Goal: Communication & Community: Connect with others

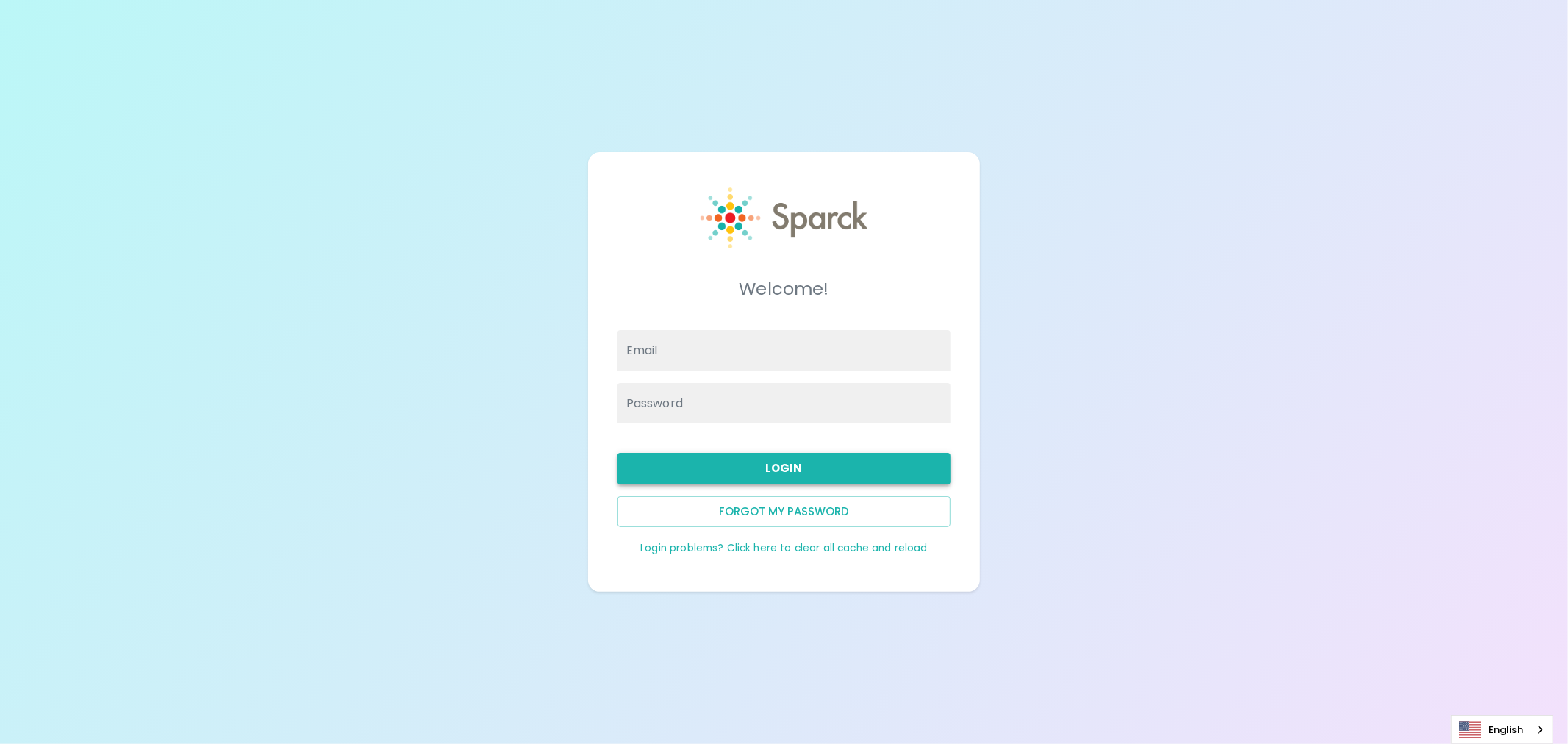
type input "[PERSON_NAME][EMAIL_ADDRESS][PERSON_NAME][DOMAIN_NAME]"
click at [752, 471] on button "Login" at bounding box center [784, 468] width 333 height 31
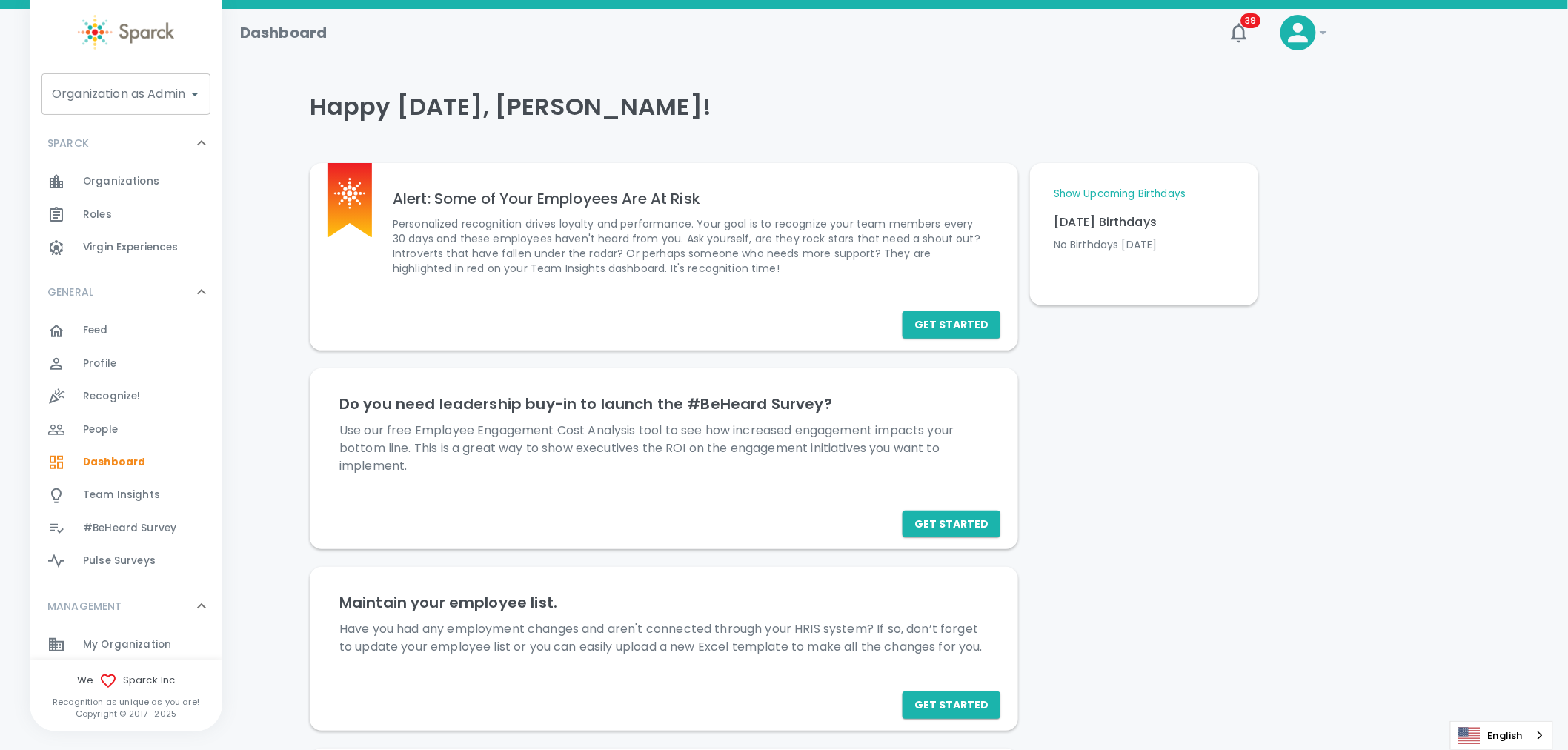
click at [89, 93] on input "Organization as Admin" at bounding box center [115, 93] width 134 height 28
click at [120, 182] on li "Sparck CO • 1" at bounding box center [126, 179] width 169 height 27
type input "Sparck CO • 1"
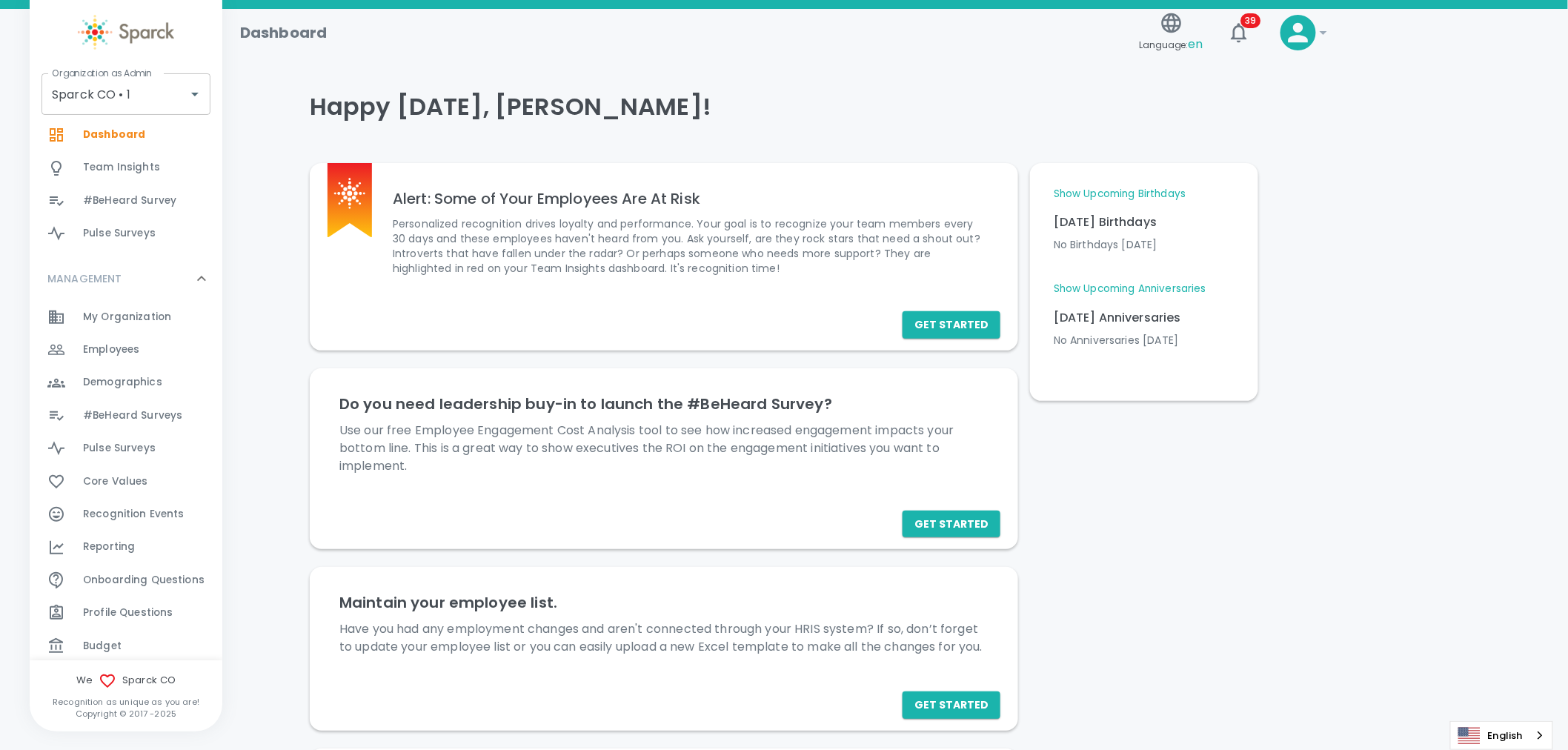
scroll to position [328, 0]
click at [108, 351] on span "Employees" at bounding box center [111, 349] width 56 height 14
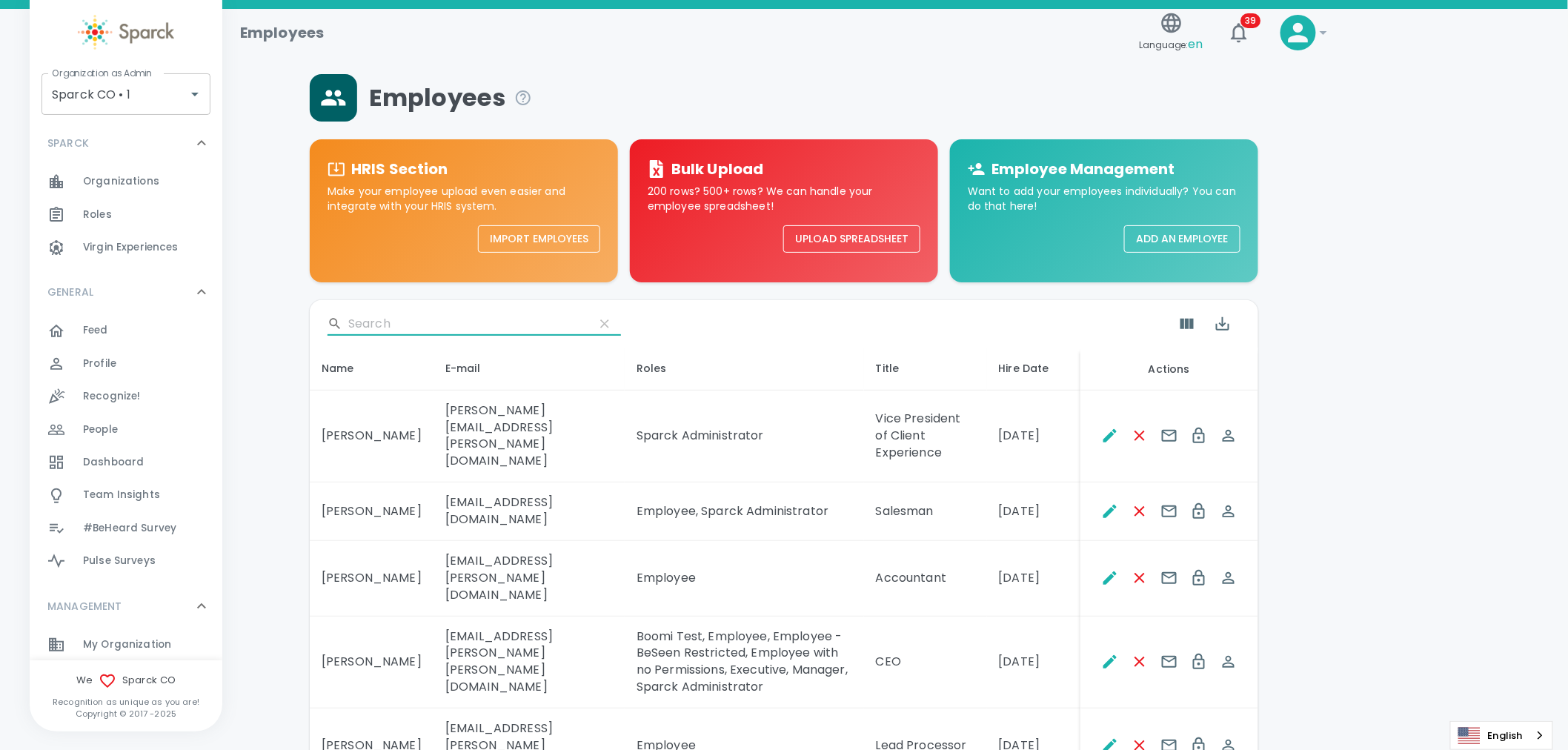
click at [417, 320] on input "Search" at bounding box center [465, 323] width 234 height 23
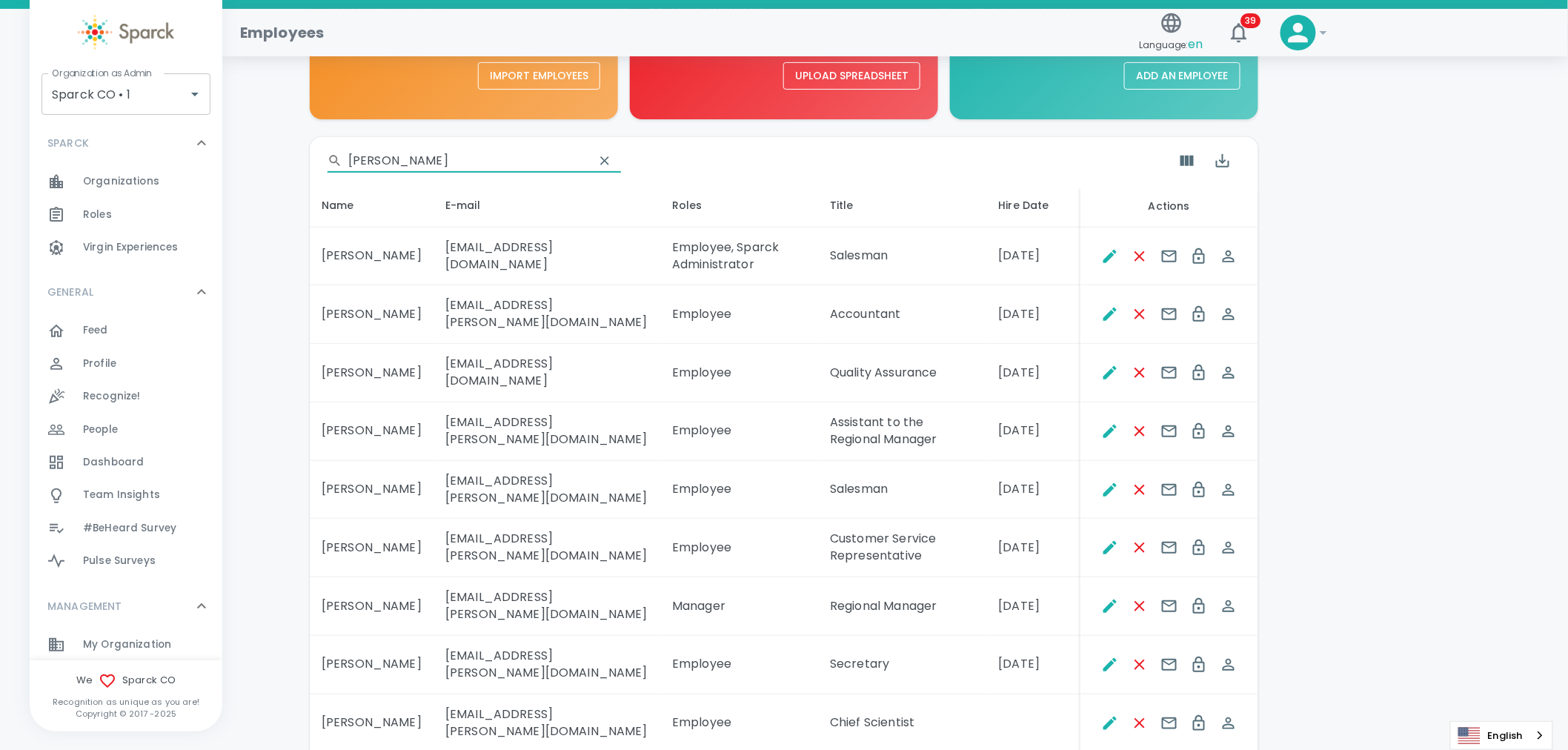
scroll to position [164, 0]
type input "michael"
click at [1228, 600] on icon "Spoof This Employee" at bounding box center [1228, 605] width 12 height 12
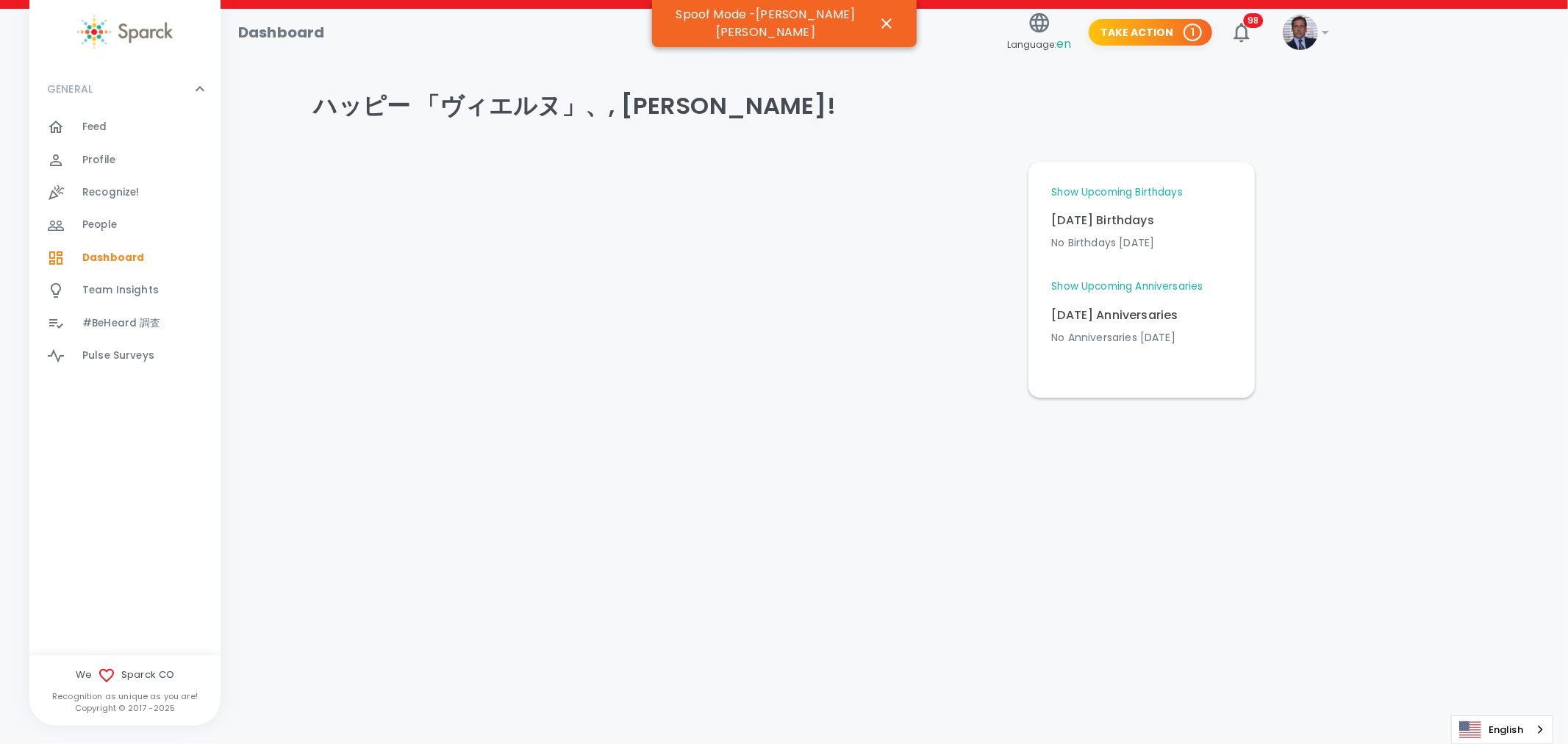
click at [93, 127] on span "Feed" at bounding box center [94, 127] width 25 height 14
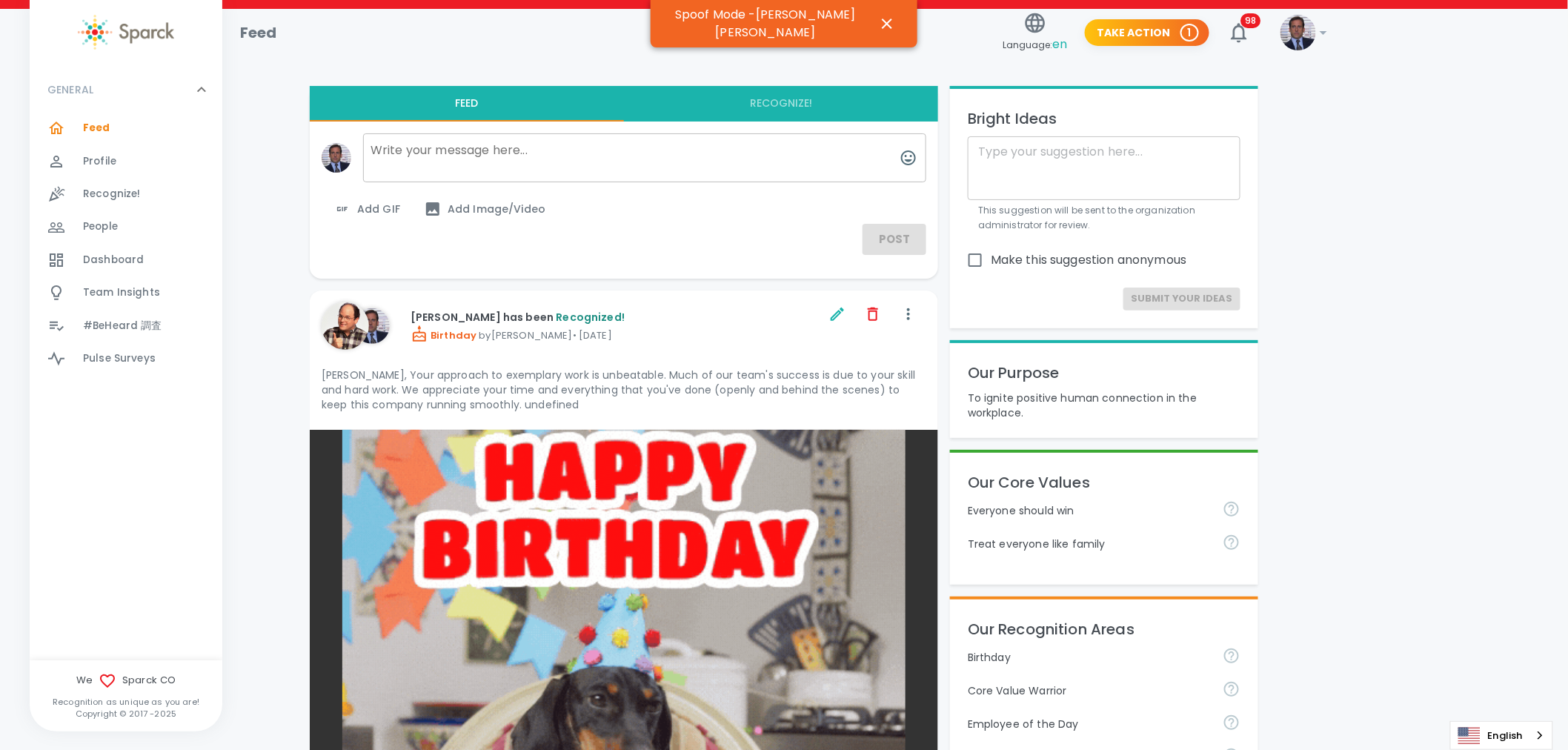
click at [1057, 41] on span "en" at bounding box center [1060, 43] width 14 height 17
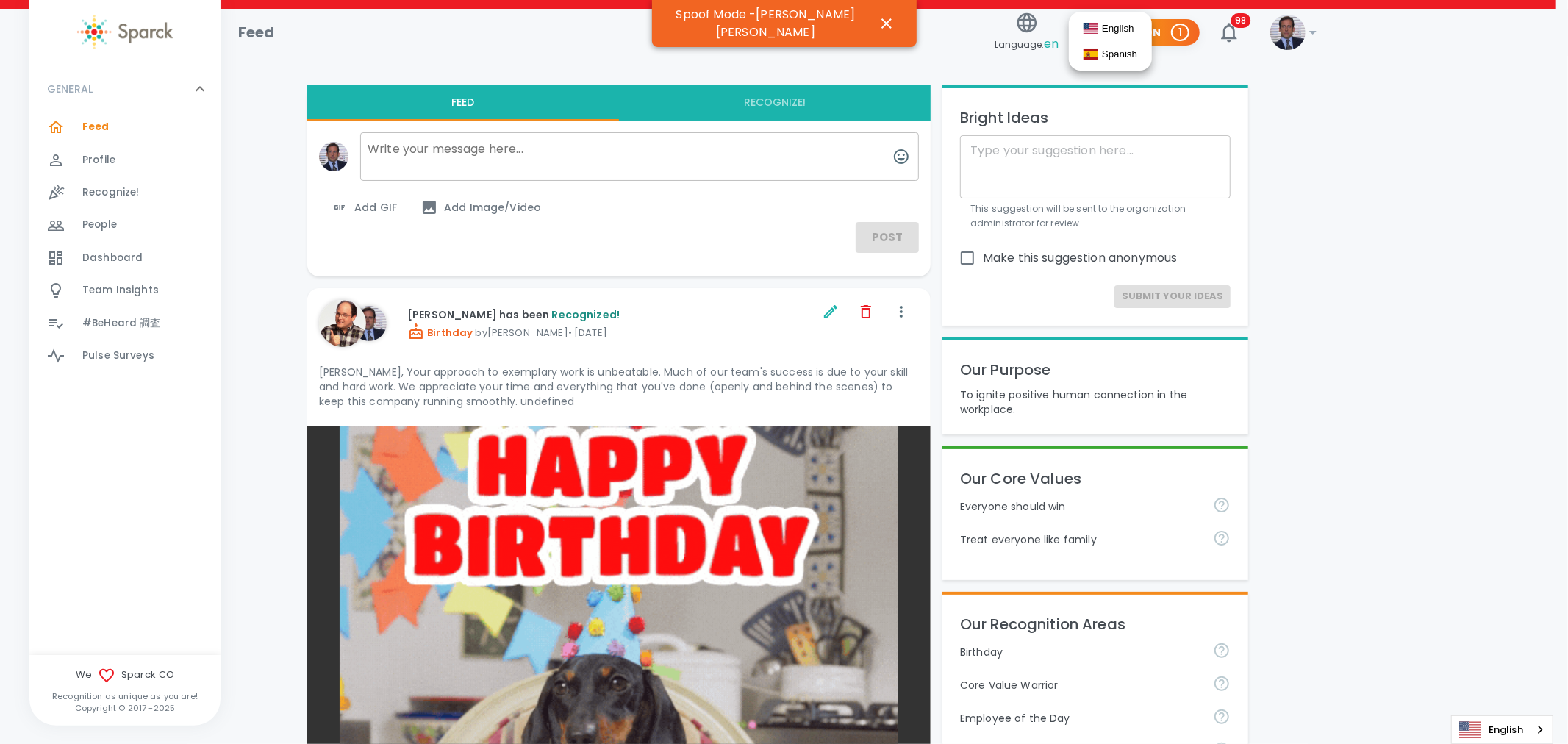
click at [1114, 28] on button "English" at bounding box center [1111, 28] width 69 height 18
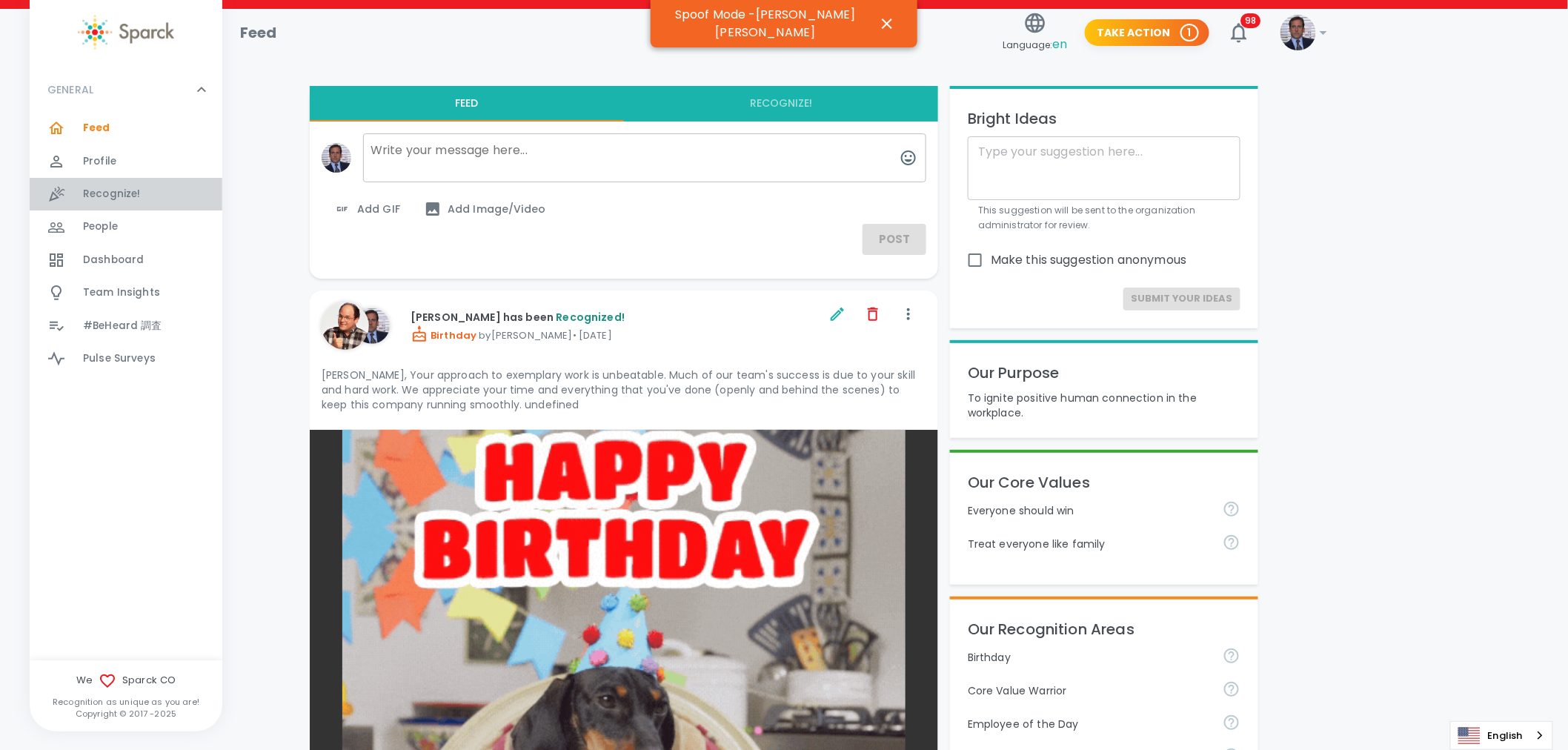
click at [113, 194] on span "Recognize!" at bounding box center [112, 194] width 58 height 14
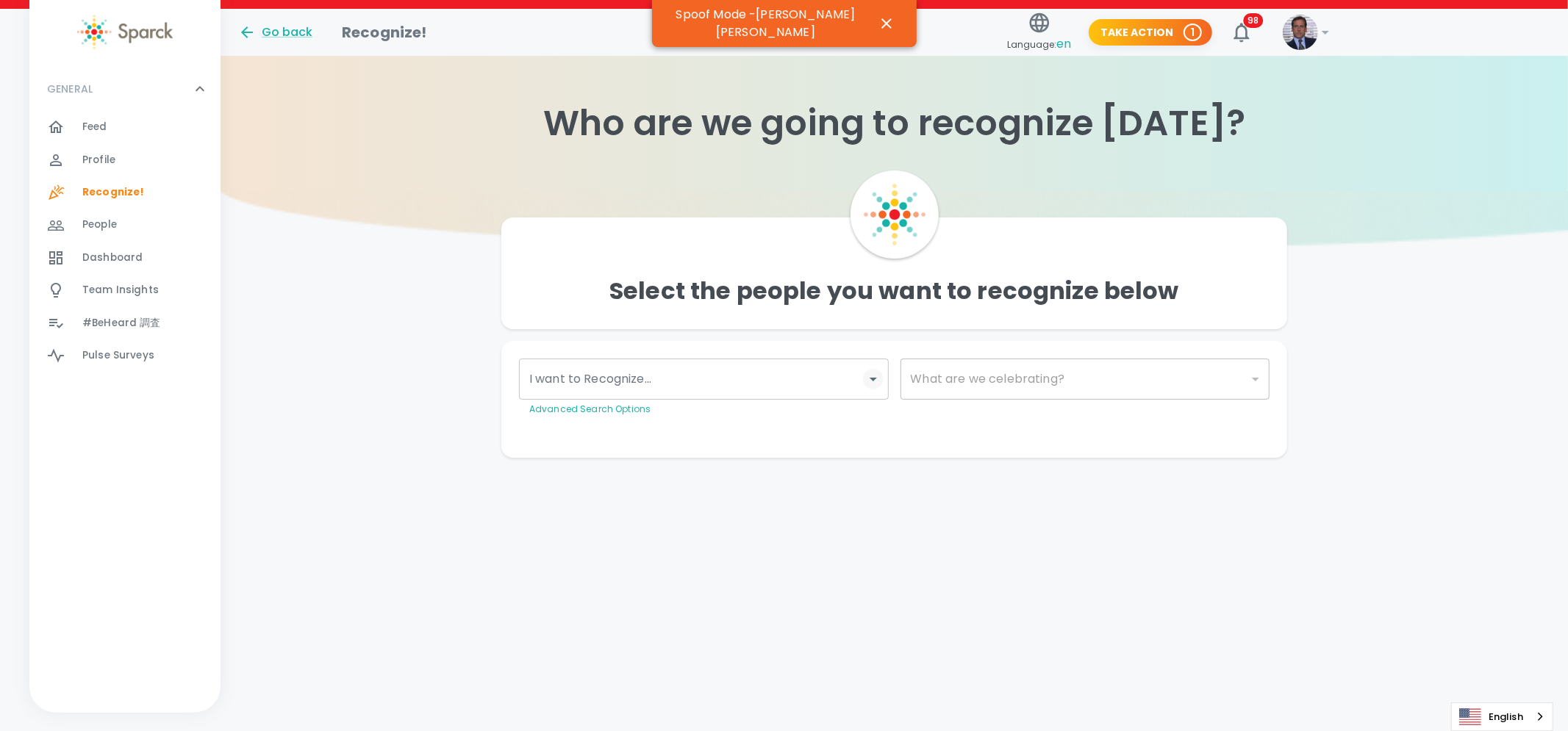
click at [865, 376] on icon "Open" at bounding box center [873, 379] width 18 height 18
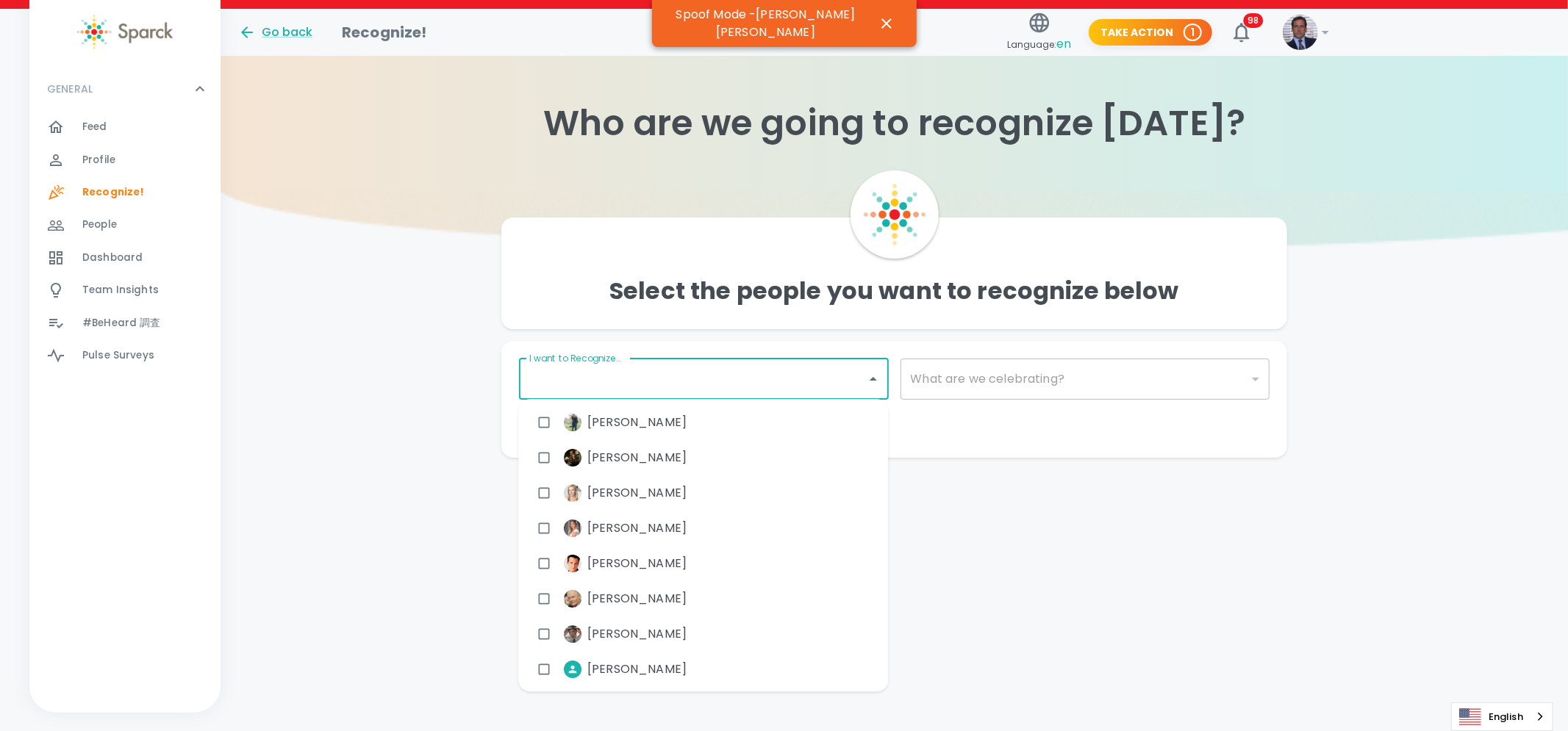
click at [775, 460] on div "Andy Bernard" at bounding box center [703, 458] width 370 height 35
checkbox input "true"
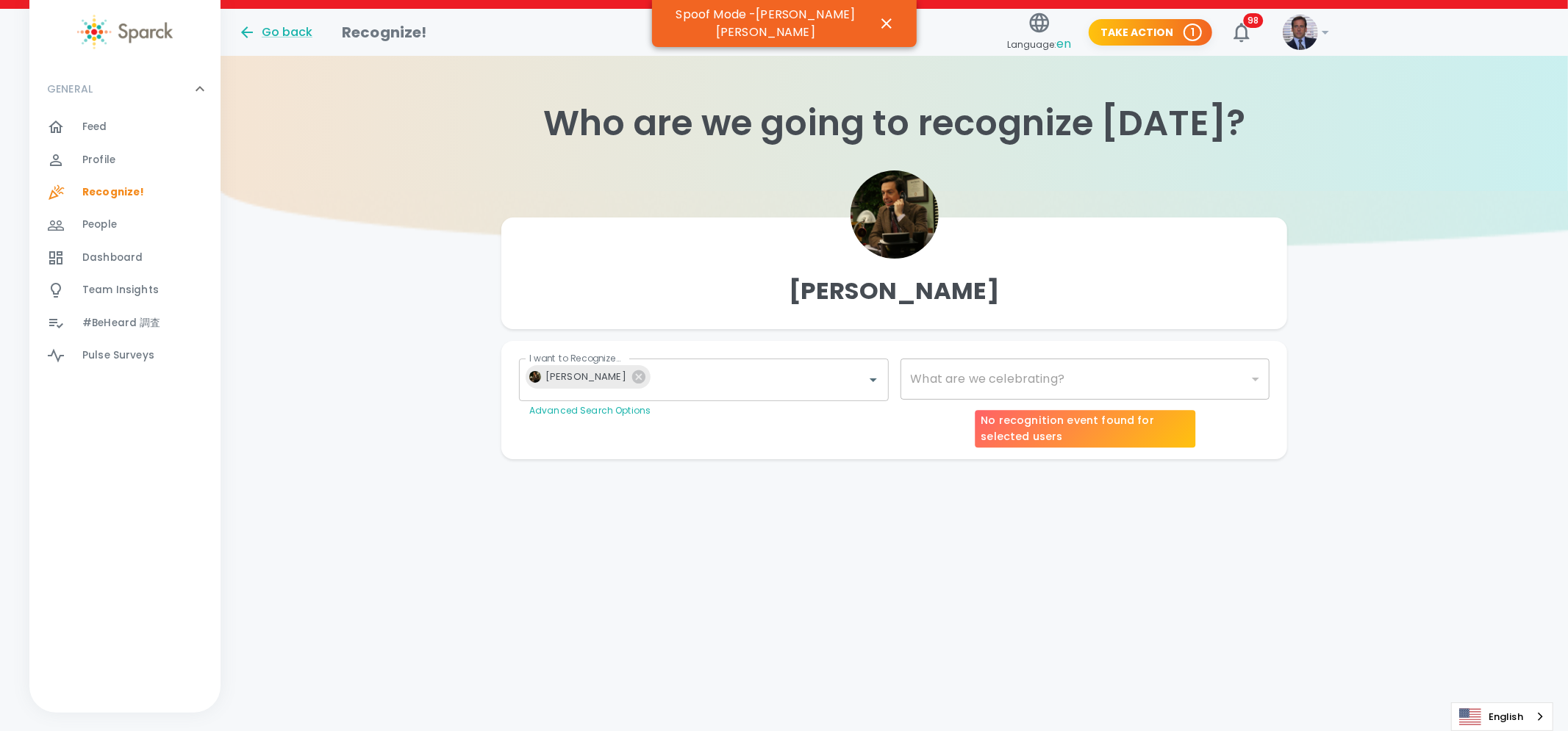
click at [1000, 379] on div "​" at bounding box center [1085, 379] width 370 height 41
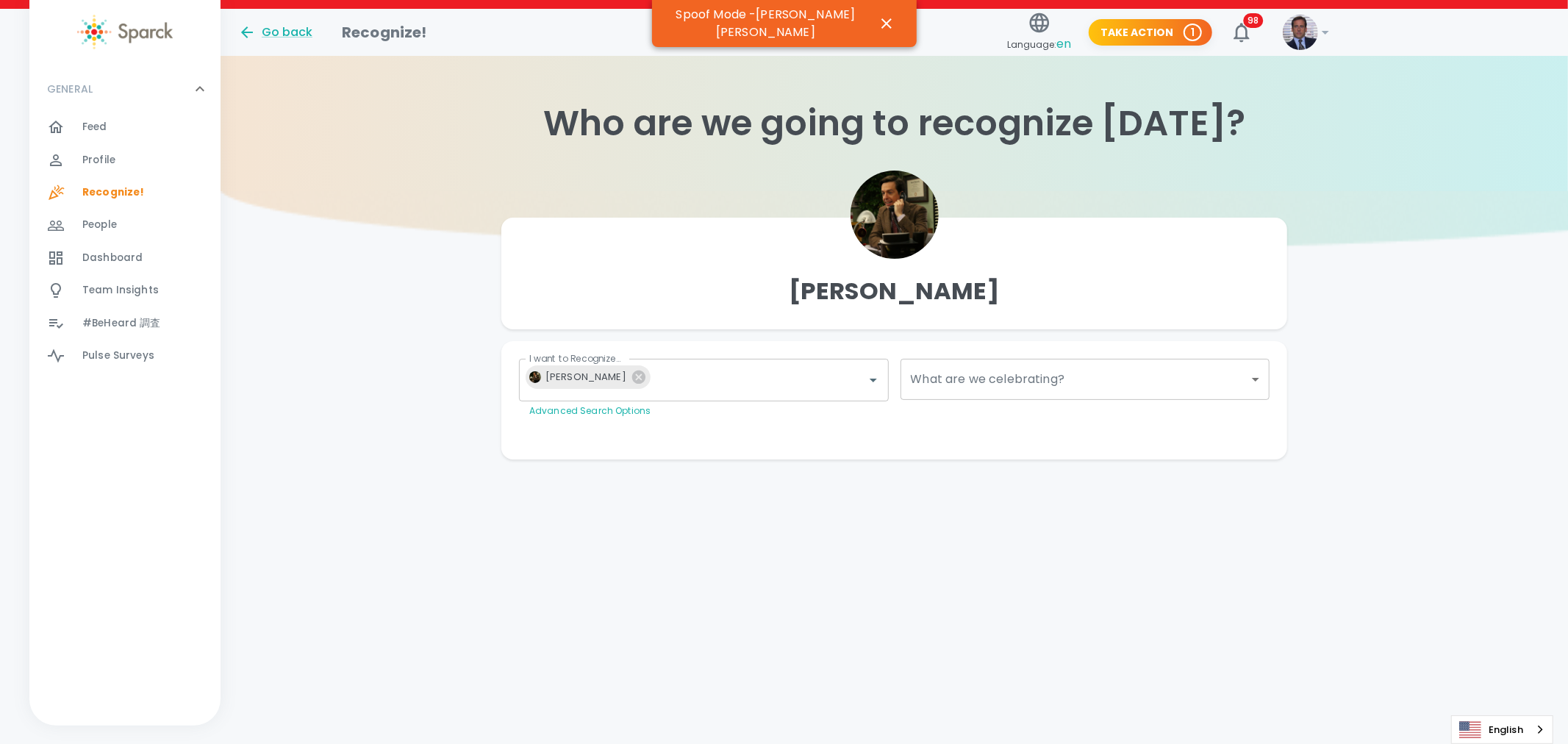
click at [1246, 378] on body "Skip Navigation Go back Recognize! Language: en Take Action 1 98 ! GENERAL 0 Fe…" at bounding box center [784, 259] width 1568 height 518
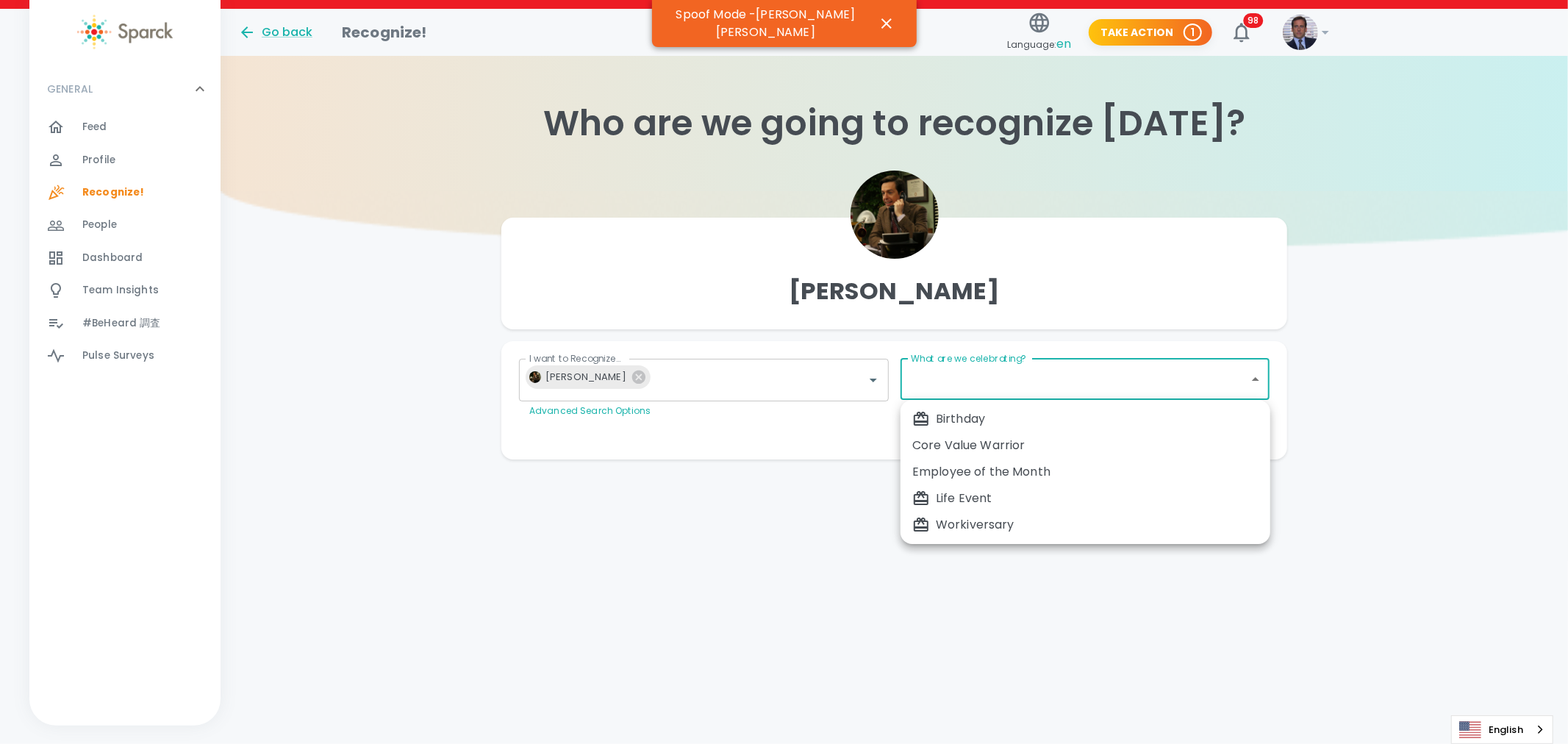
click at [1178, 419] on div "Birthday" at bounding box center [1086, 419] width 346 height 18
type input "104"
click at [1134, 386] on body "Skip Navigation Go back Recognize! Language: en Take Action 1 98 ! GENERAL 0 Fe…" at bounding box center [784, 259] width 1568 height 518
type input "104"
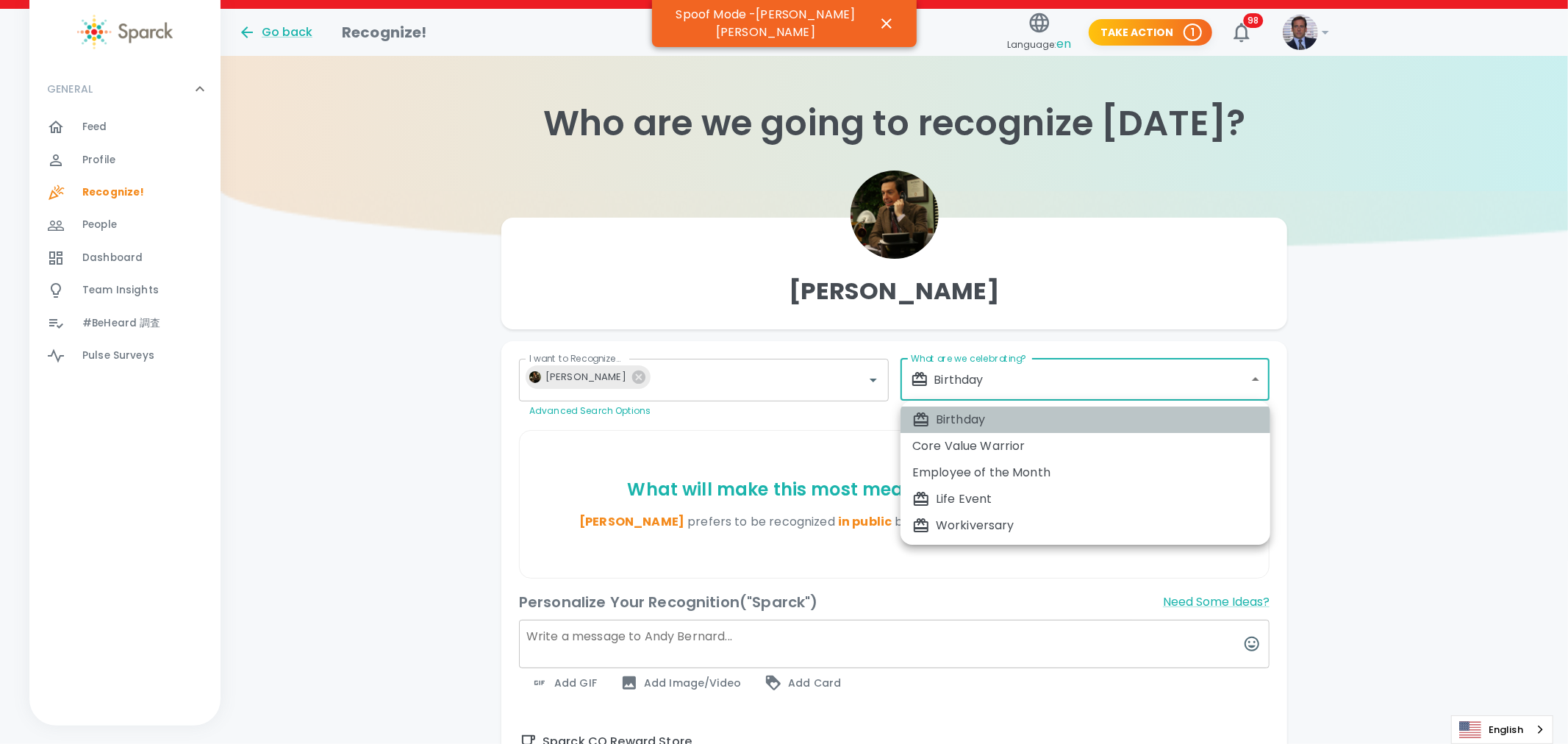
click at [1115, 411] on div "Birthday" at bounding box center [1086, 420] width 346 height 18
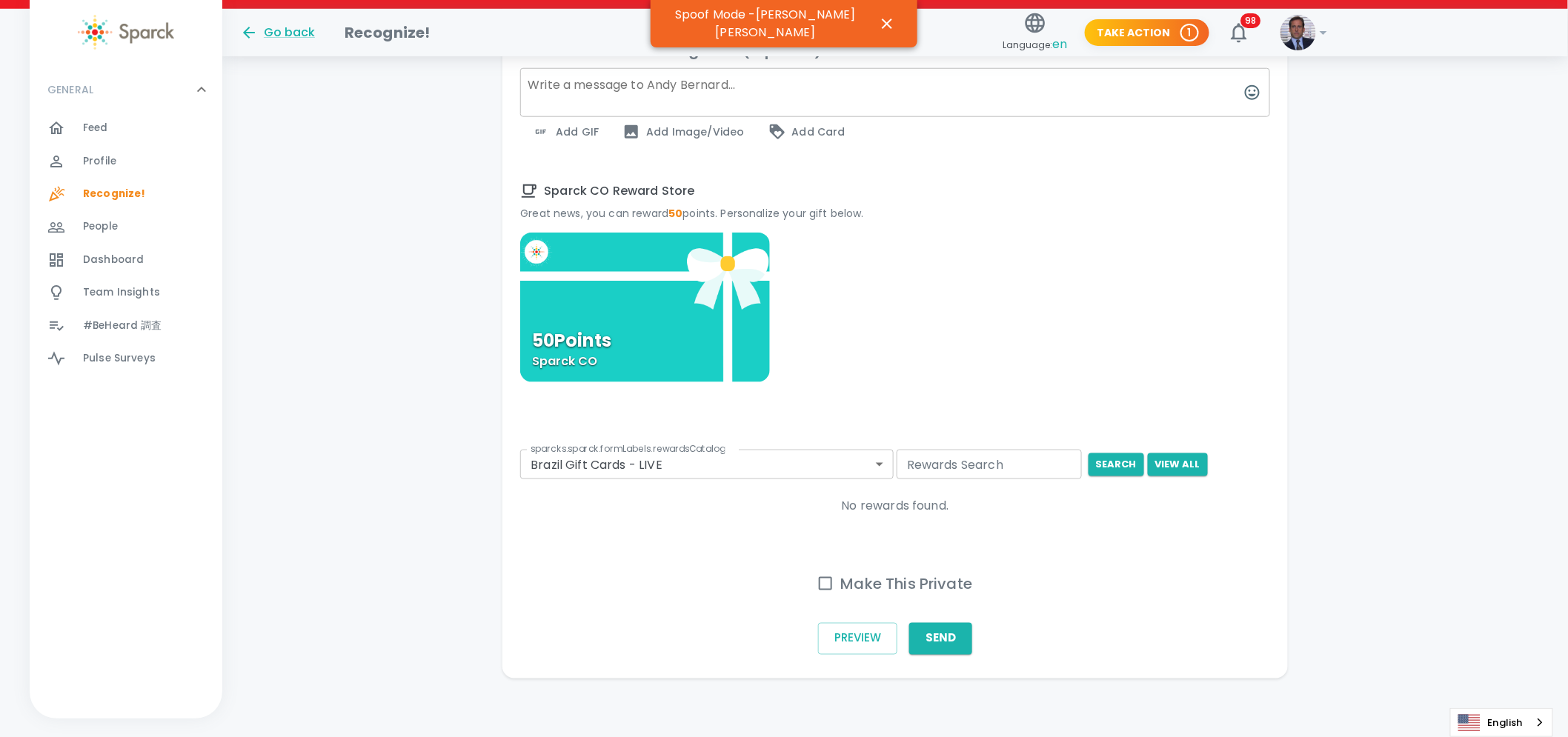
scroll to position [544, 0]
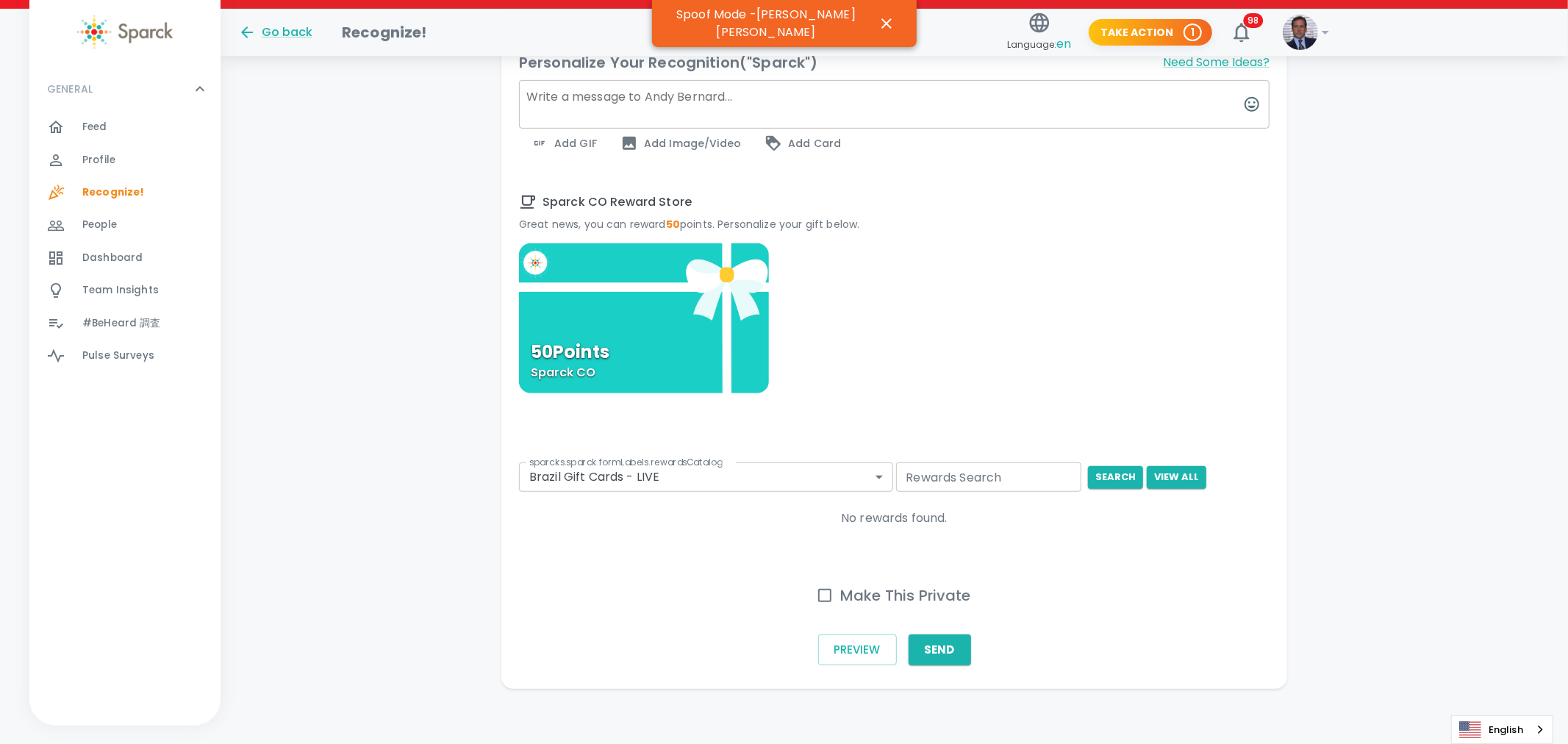
click at [869, 461] on body "Skip Navigation Go back Recognize! Language: en Take Action 1 98 ! GENERAL 0 Fe…" at bounding box center [784, 104] width 1568 height 1287
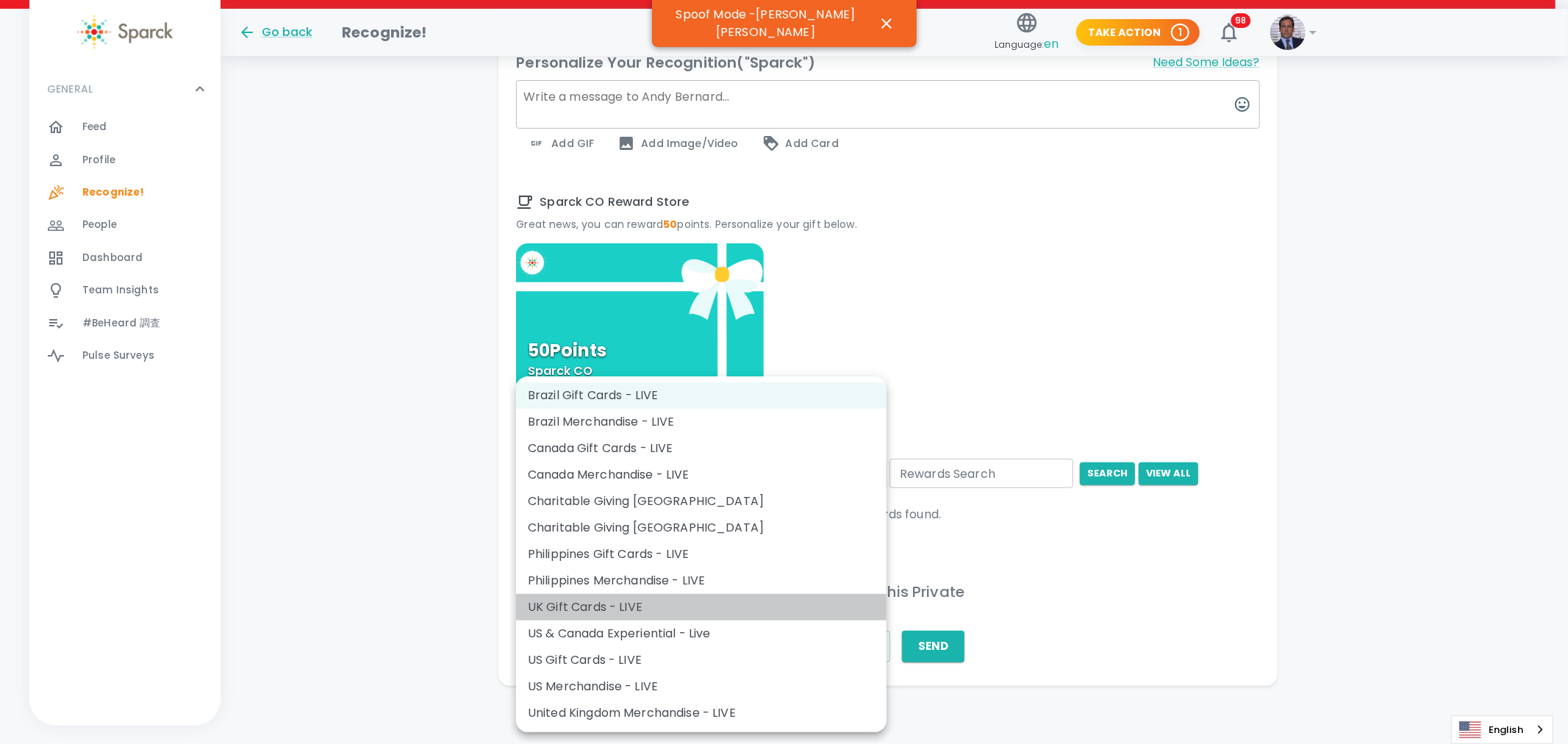
click at [629, 606] on li "UK Gift Cards - LIVE" at bounding box center [701, 607] width 370 height 26
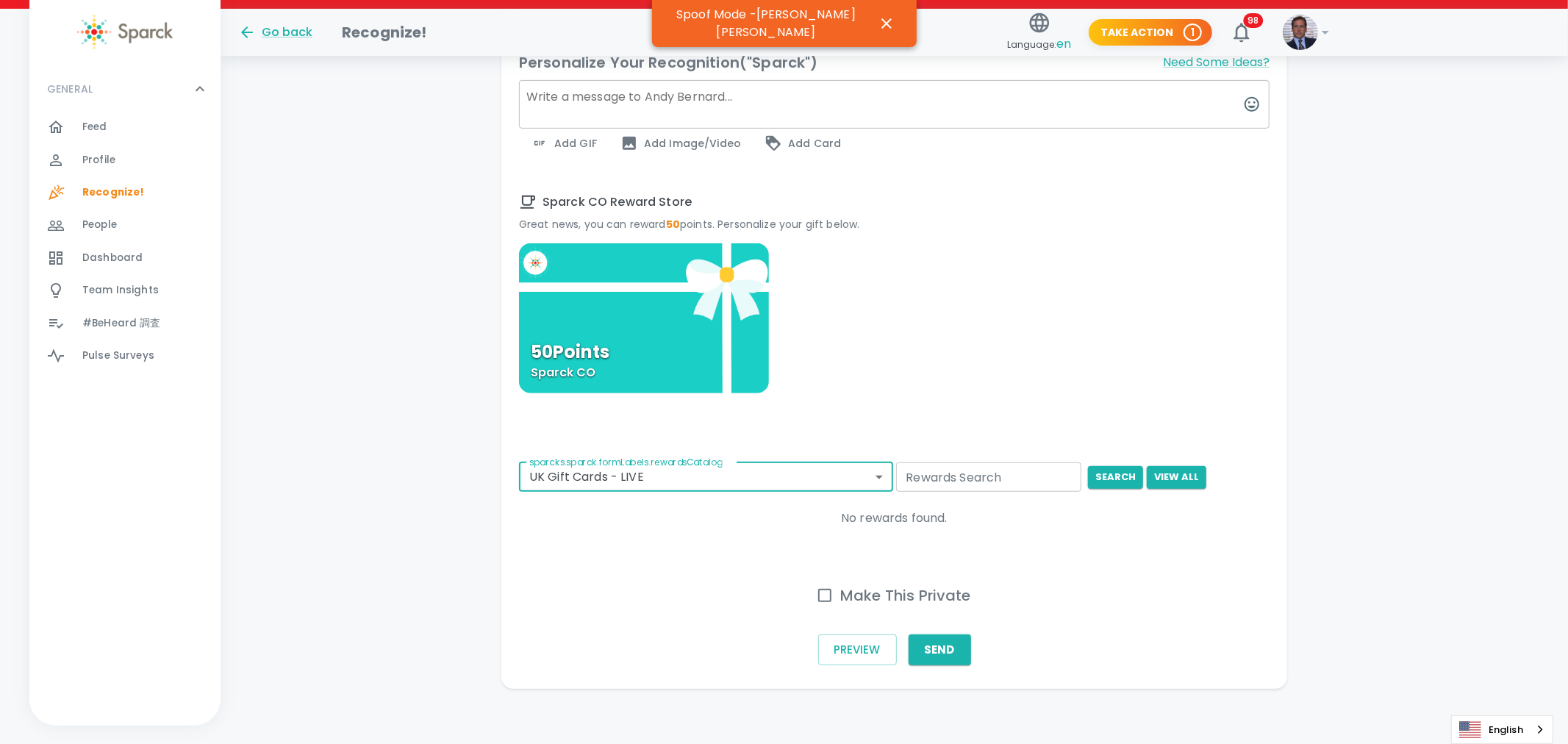
click at [855, 477] on body "Skip Navigation Go back Recognize! Language: en Take Action 1 98 ! GENERAL 0 Fe…" at bounding box center [784, 104] width 1568 height 1287
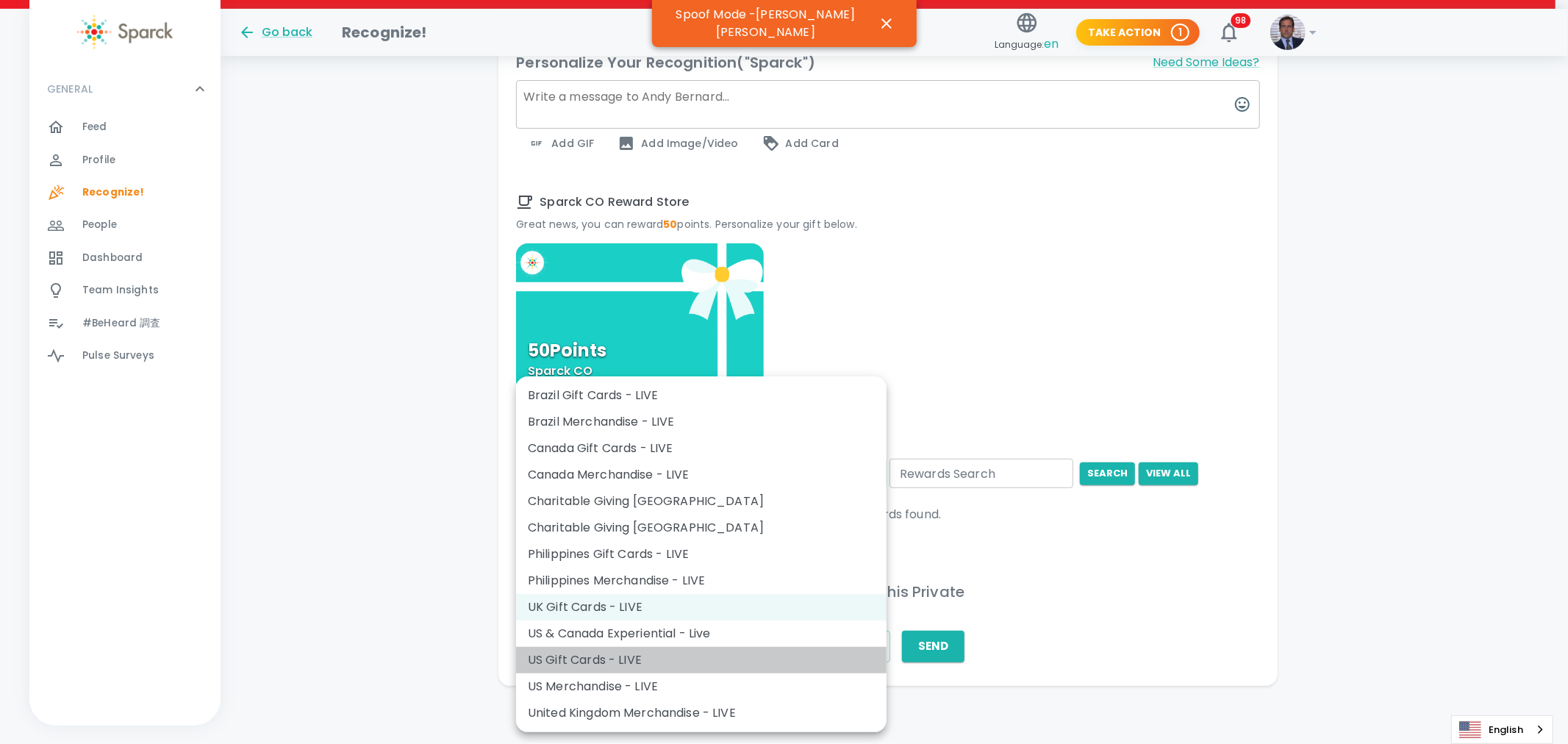
click at [704, 663] on li "US Gift Cards - LIVE" at bounding box center [701, 659] width 370 height 26
type input "877"
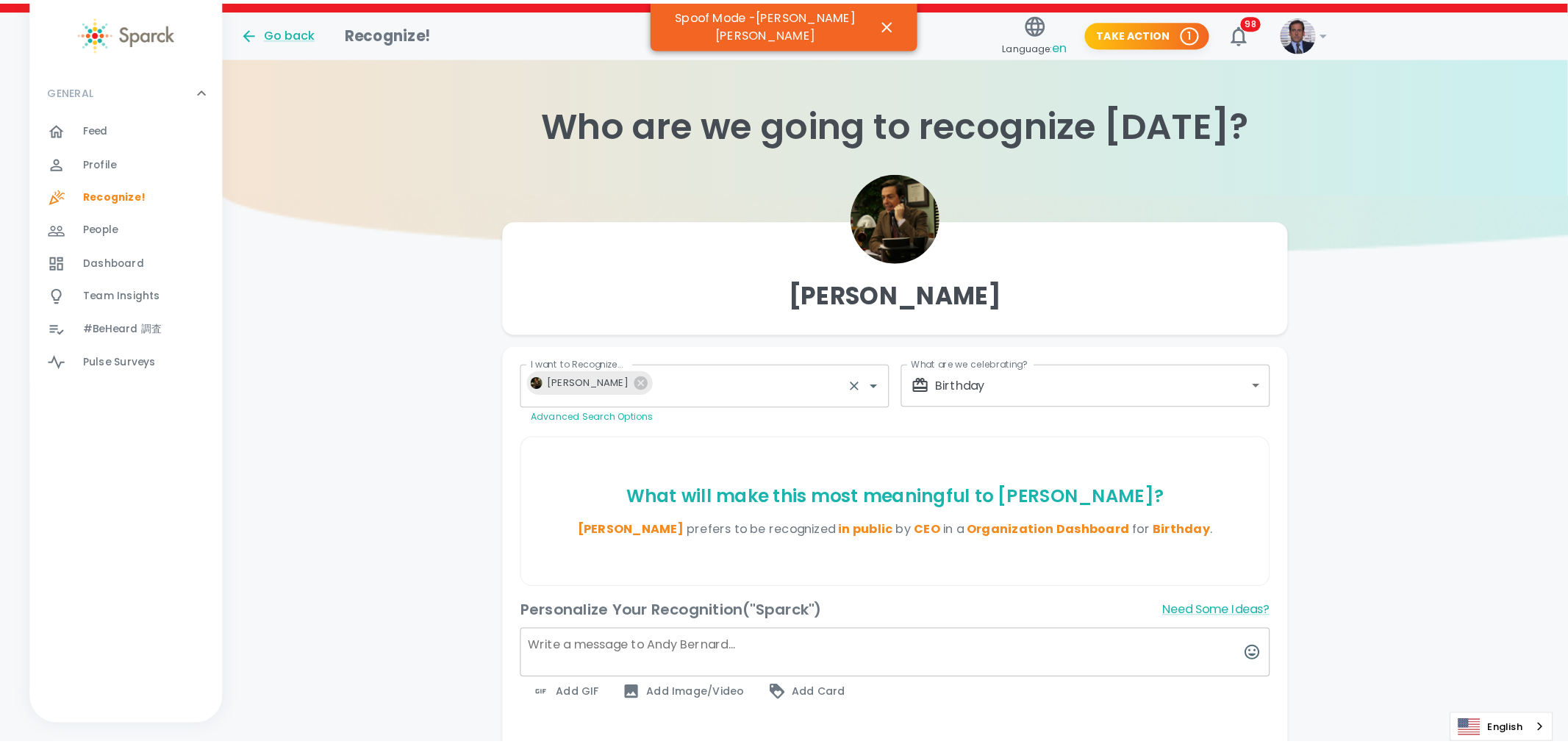
scroll to position [0, 0]
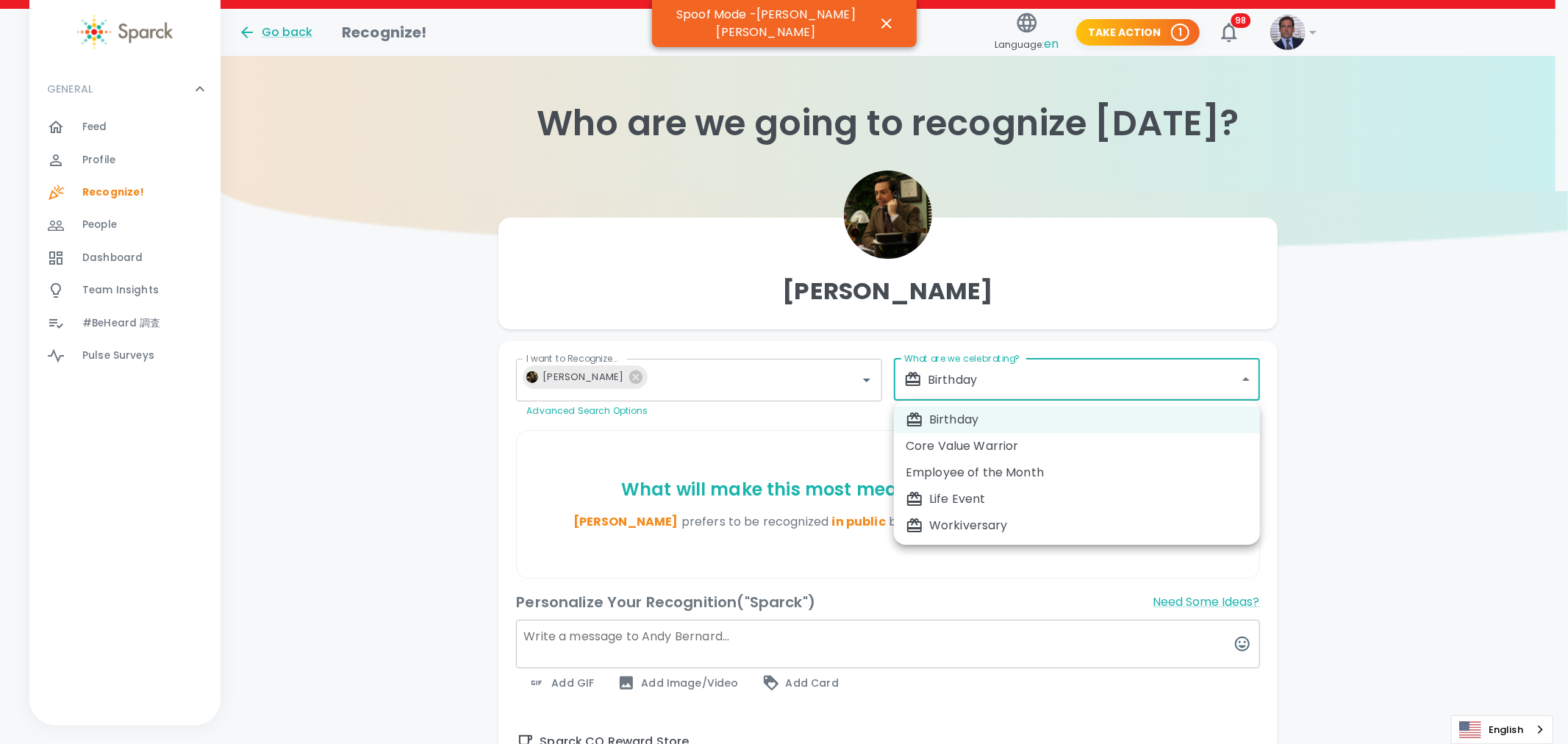
click at [950, 418] on div "Birthday" at bounding box center [1076, 420] width 343 height 18
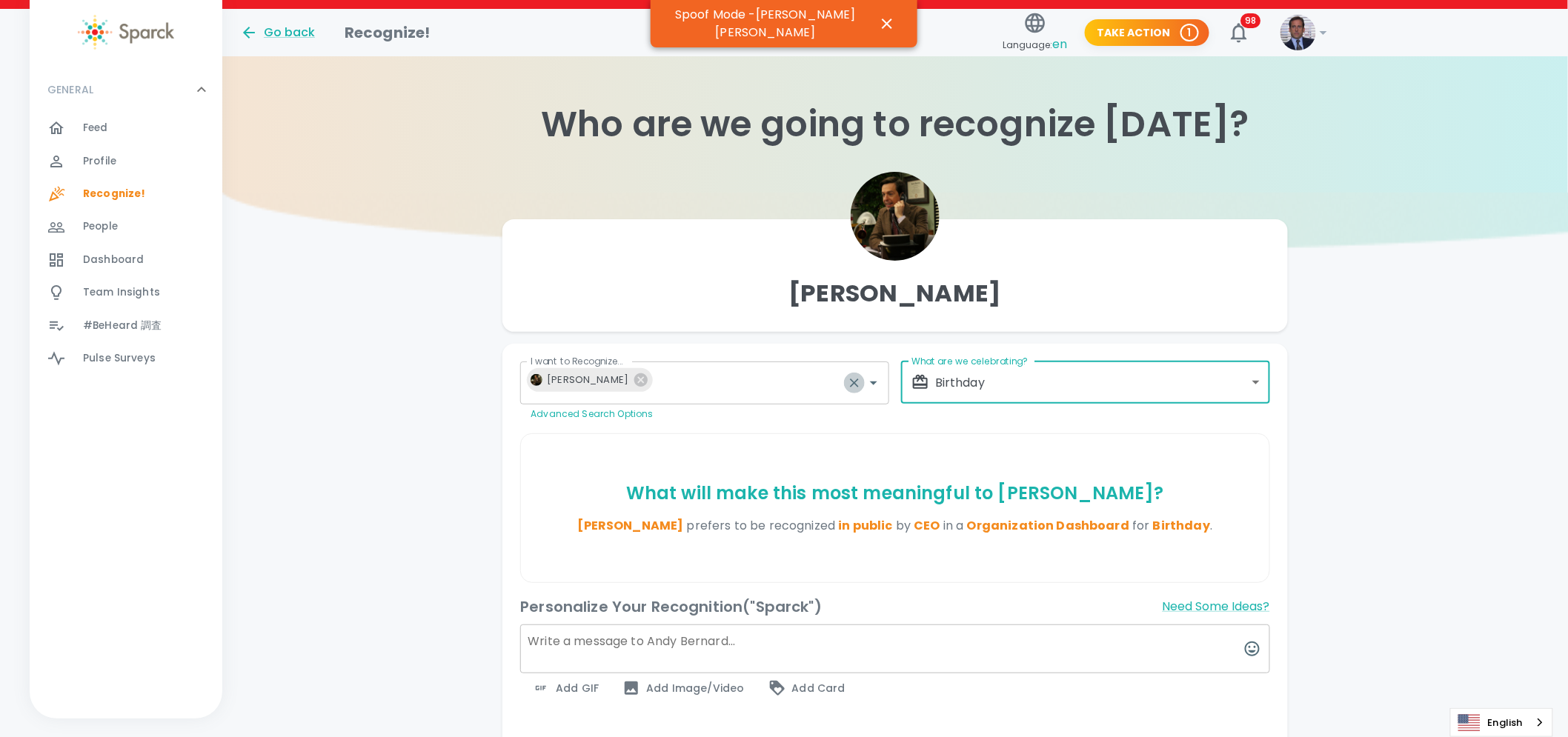
click at [850, 387] on icon "Clear" at bounding box center [854, 383] width 9 height 9
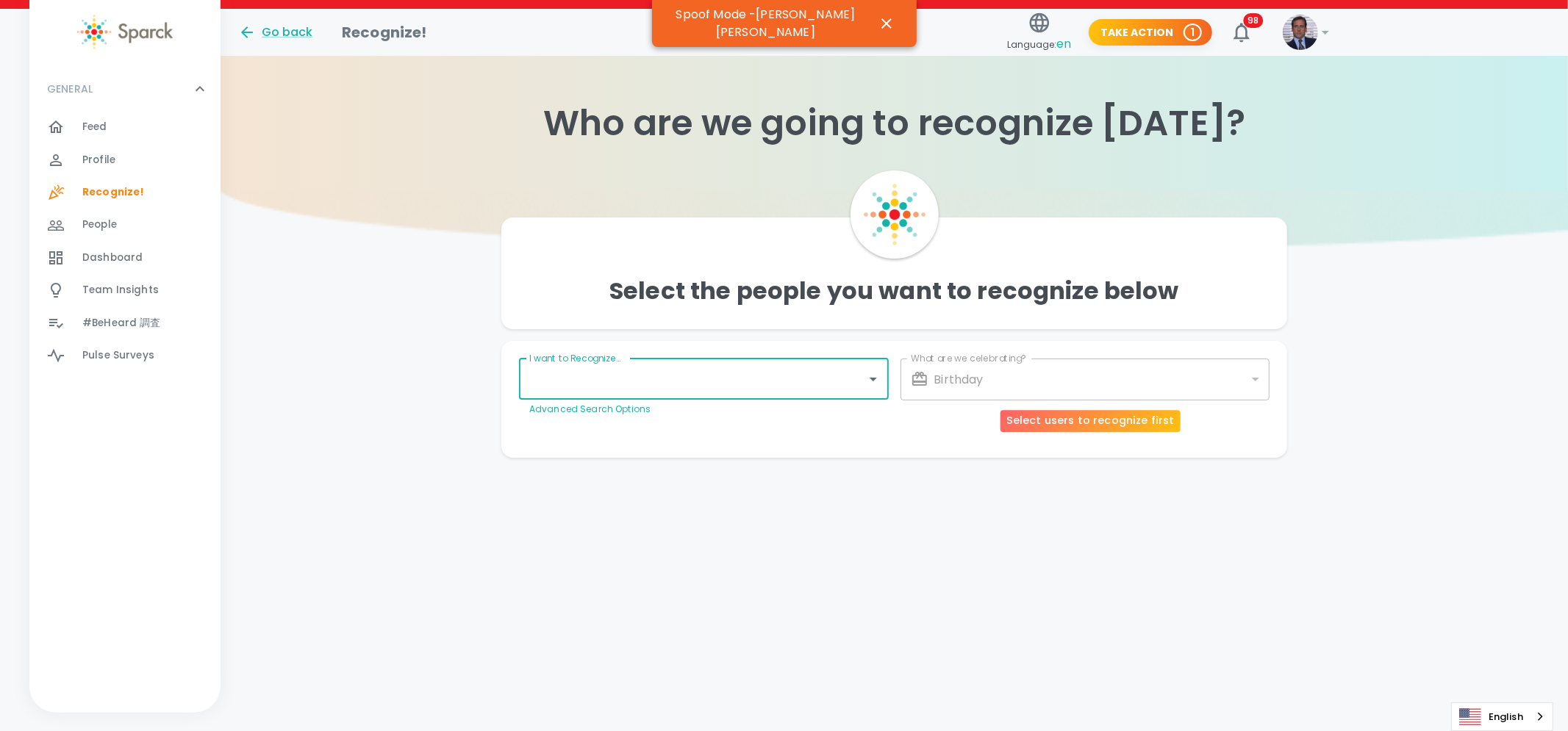
click at [1087, 366] on div "Birthday" at bounding box center [1085, 379] width 370 height 41
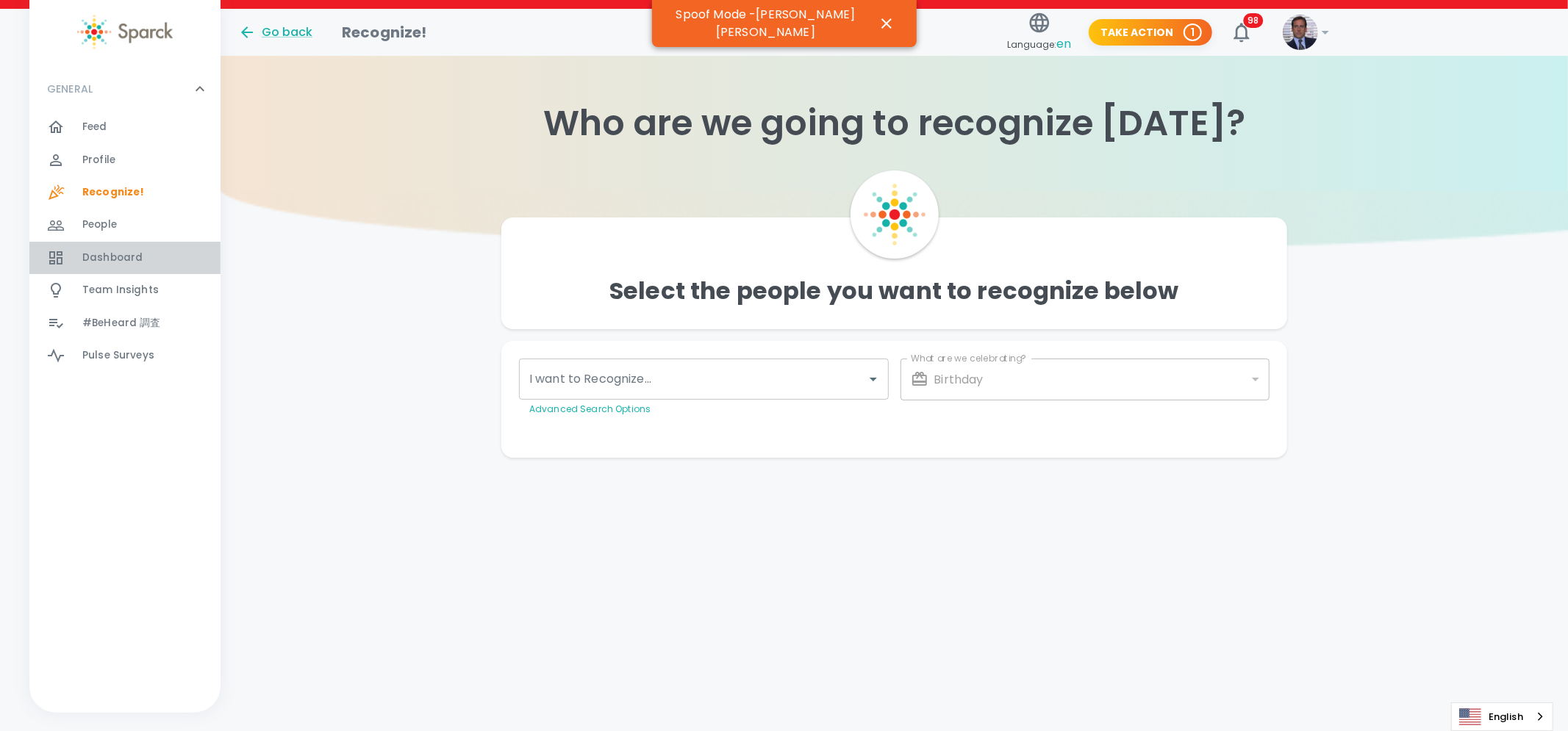
click at [117, 252] on span "Dashboard" at bounding box center [113, 258] width 61 height 14
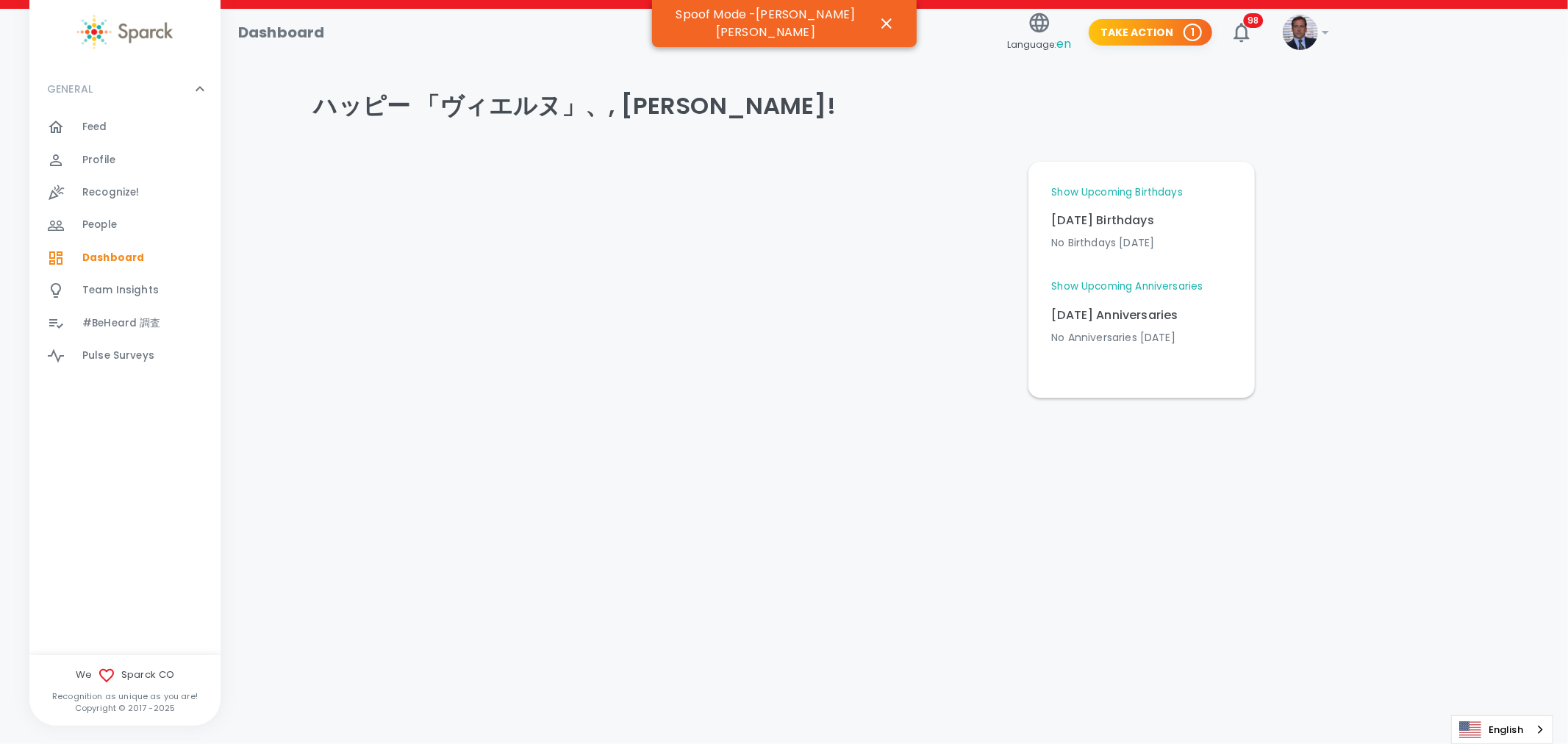
click at [1144, 287] on link "Show Upcoming Anniversaries" at bounding box center [1128, 287] width 152 height 14
click at [1115, 192] on link "Show Upcoming Birthdays" at bounding box center [1118, 192] width 131 height 14
